Goal: Navigation & Orientation: Understand site structure

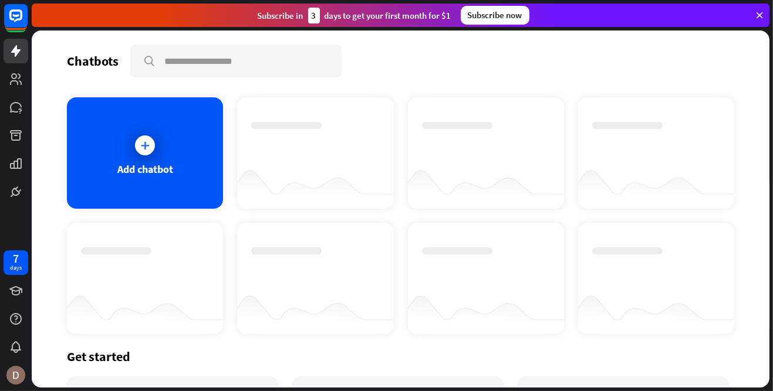
click at [15, 72] on link at bounding box center [16, 79] width 25 height 25
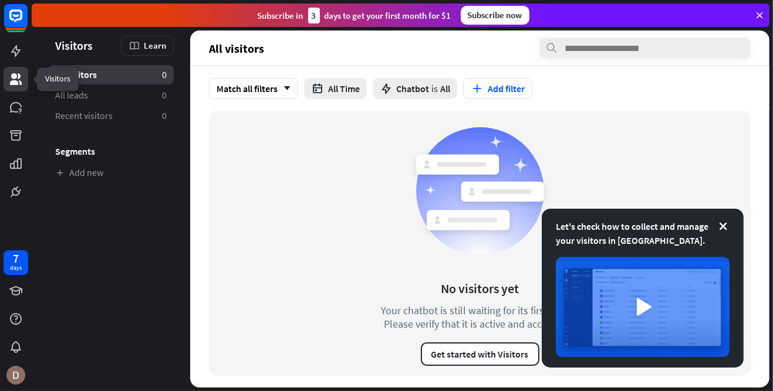
click at [0, 0] on icon at bounding box center [0, 0] width 0 height 0
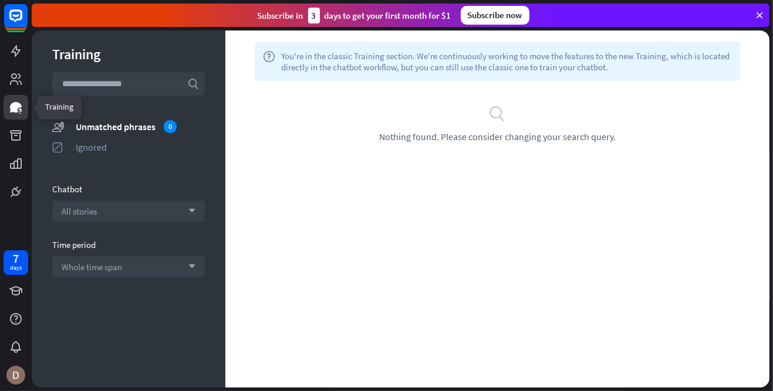
click at [0, 0] on icon at bounding box center [0, 0] width 0 height 0
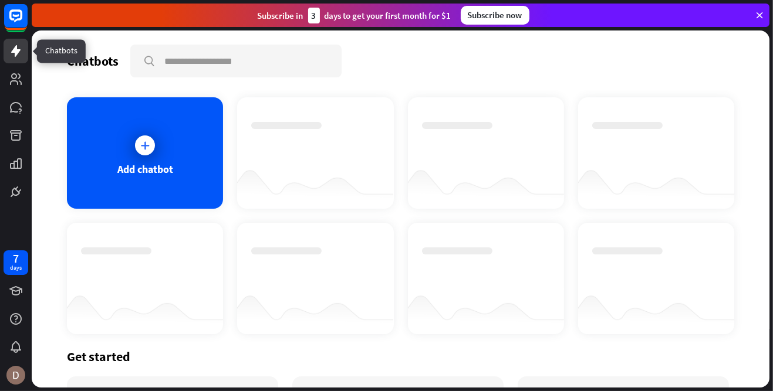
click at [142, 131] on div at bounding box center [144, 145] width 29 height 29
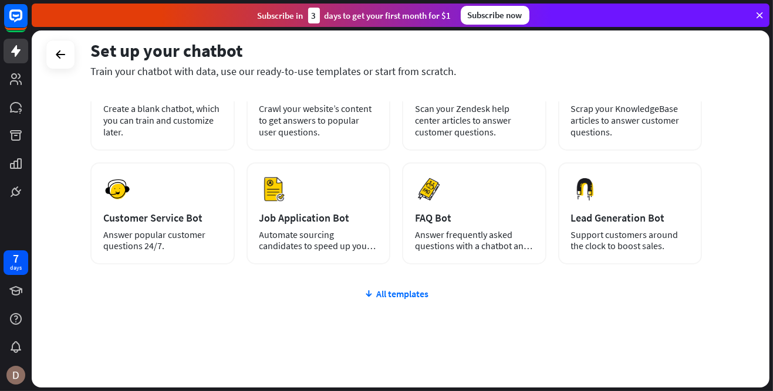
scroll to position [127, 0]
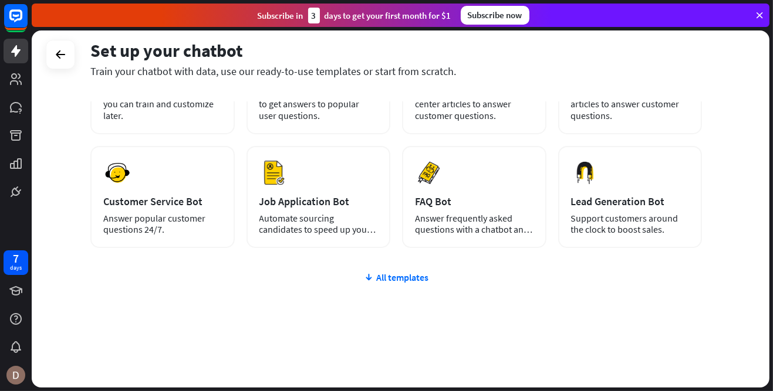
click at [0, 0] on icon at bounding box center [0, 0] width 0 height 0
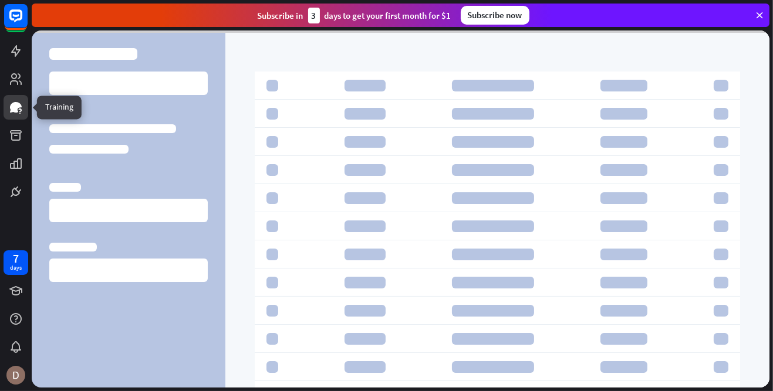
click at [0, 0] on icon at bounding box center [0, 0] width 0 height 0
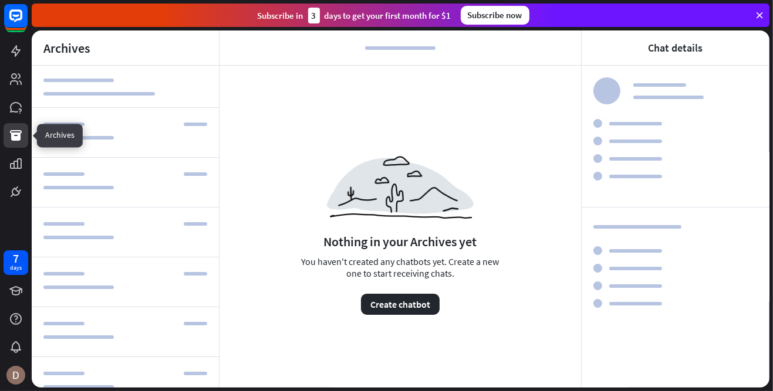
click at [0, 0] on icon at bounding box center [0, 0] width 0 height 0
